Goal: Find specific page/section: Find specific page/section

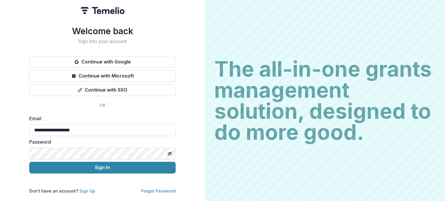
click at [29, 162] on button "Sign In" at bounding box center [102, 168] width 146 height 12
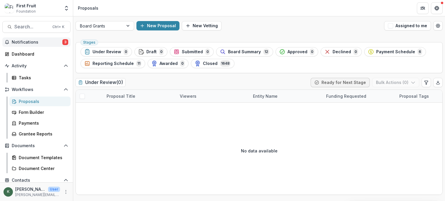
click at [52, 41] on span "Notifications" at bounding box center [37, 42] width 51 height 5
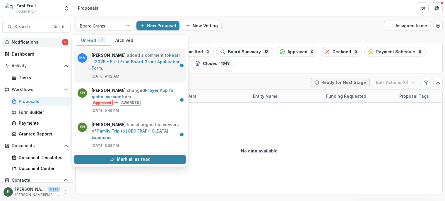
click at [130, 64] on link "Pearl - 2025 - First Fruit Board Grant Application Form" at bounding box center [136, 62] width 89 height 18
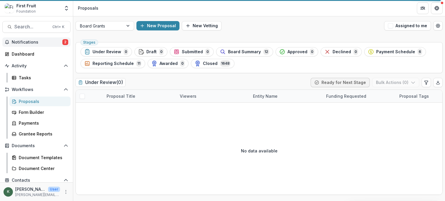
click at [55, 41] on span "Notifications" at bounding box center [37, 42] width 51 height 5
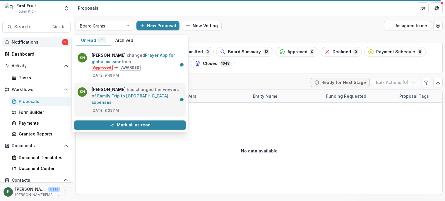
click at [117, 93] on link "Family Trip to India Expenses" at bounding box center [130, 98] width 77 height 11
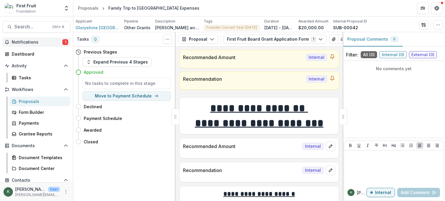
click at [42, 41] on span "Notifications" at bounding box center [37, 42] width 51 height 5
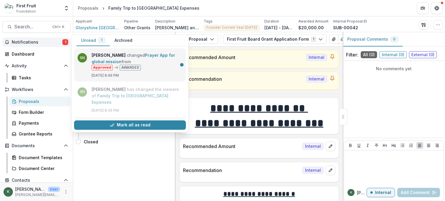
click at [120, 55] on link "Prayer App for global mission" at bounding box center [133, 58] width 83 height 11
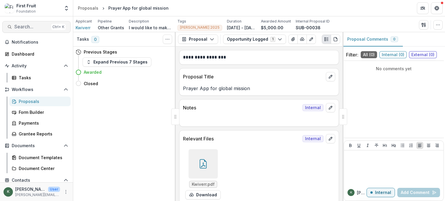
click at [33, 26] on span "Search..." at bounding box center [31, 27] width 35 height 6
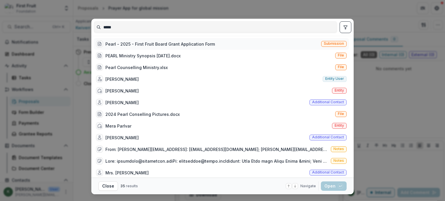
type input "*****"
click at [155, 43] on div "Pearl - 2025 - First Fruit Board Grant Application Form" at bounding box center [159, 44] width 109 height 6
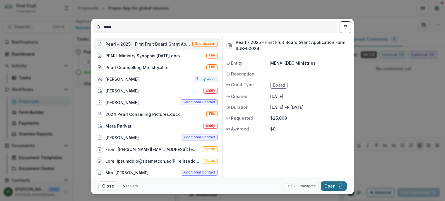
click at [329, 186] on button "Open with enter key" at bounding box center [334, 185] width 26 height 9
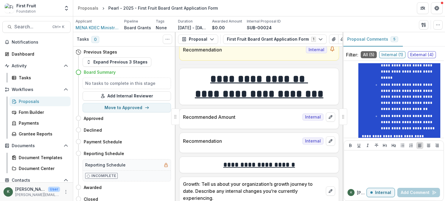
scroll to position [931, 0]
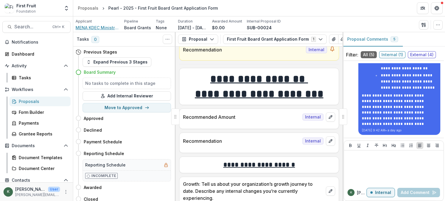
click at [91, 27] on span "MENA KDEC Ministries" at bounding box center [98, 28] width 44 height 6
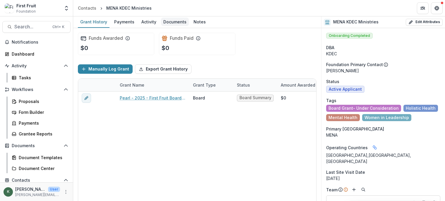
click at [180, 22] on div "Documents" at bounding box center [175, 22] width 28 height 8
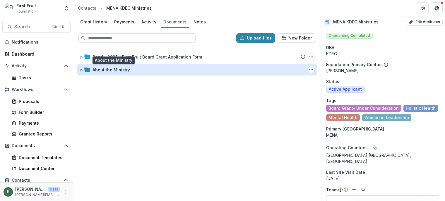
click at [114, 69] on div "About the Ministry" at bounding box center [110, 70] width 37 height 6
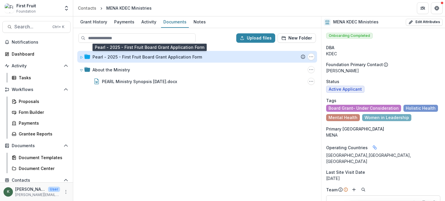
click at [143, 56] on div "Pearl - 2025 - First Fruit Board Grant Application Form" at bounding box center [146, 57] width 109 height 6
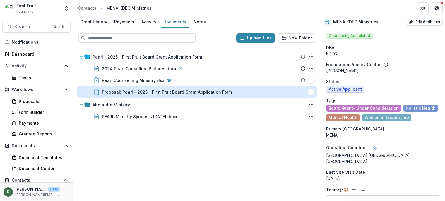
click at [165, 92] on div "Proposal: Pearl - 2025 - First Fruit Board Grant Application Form" at bounding box center [167, 92] width 130 height 6
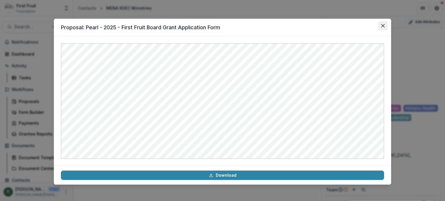
click at [384, 25] on icon "Close" at bounding box center [383, 26] width 4 height 4
